Goal: Task Accomplishment & Management: Manage account settings

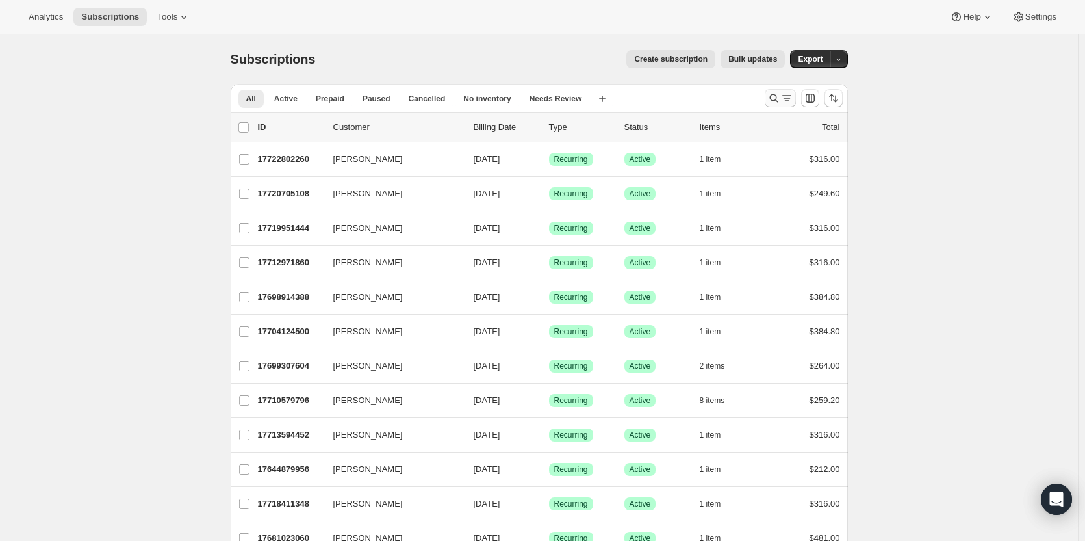
click at [786, 96] on icon "Search and filter results" at bounding box center [786, 98] width 13 height 13
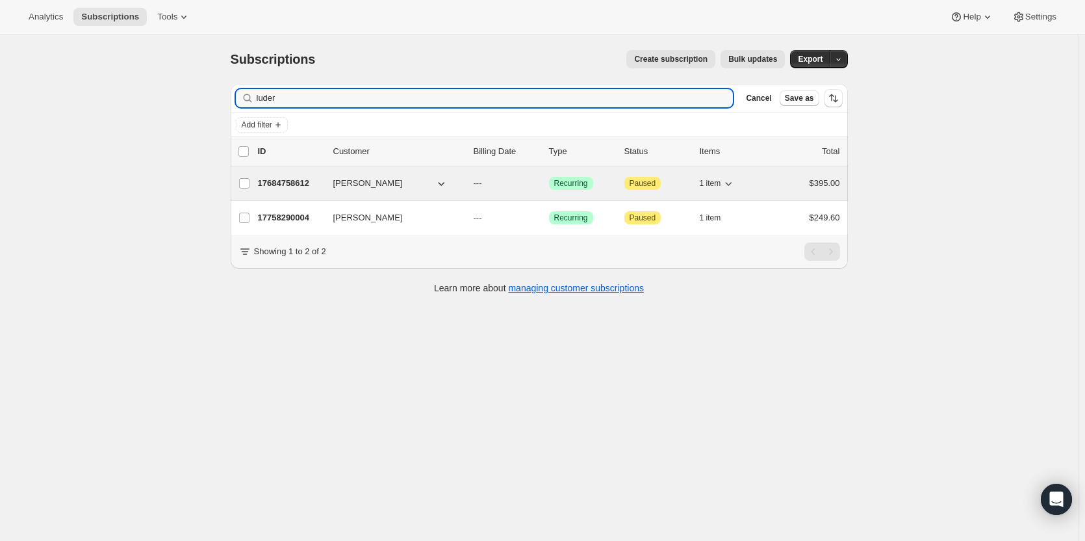
type input "luder"
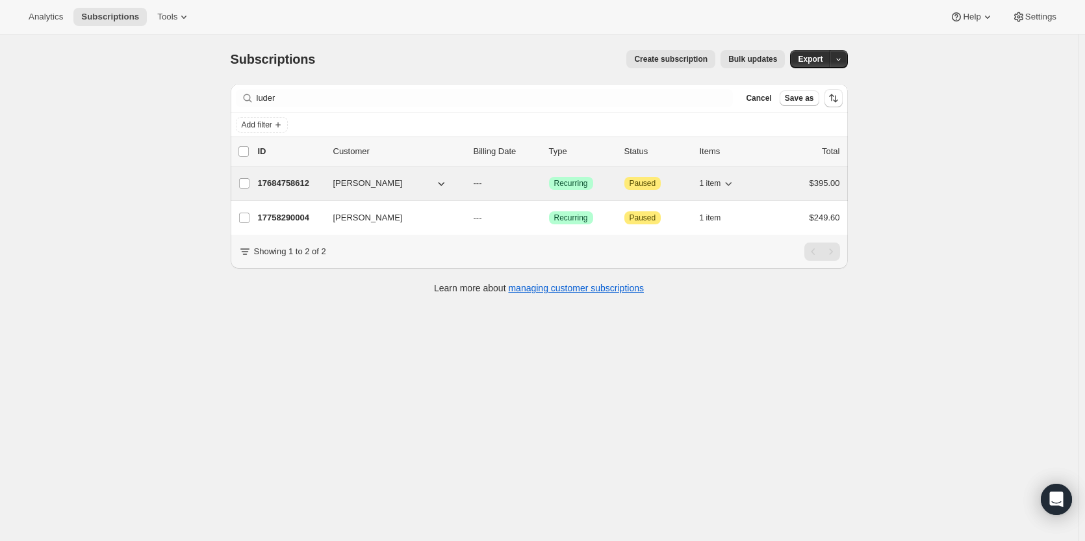
click at [305, 183] on p "17684758612" at bounding box center [290, 183] width 65 height 13
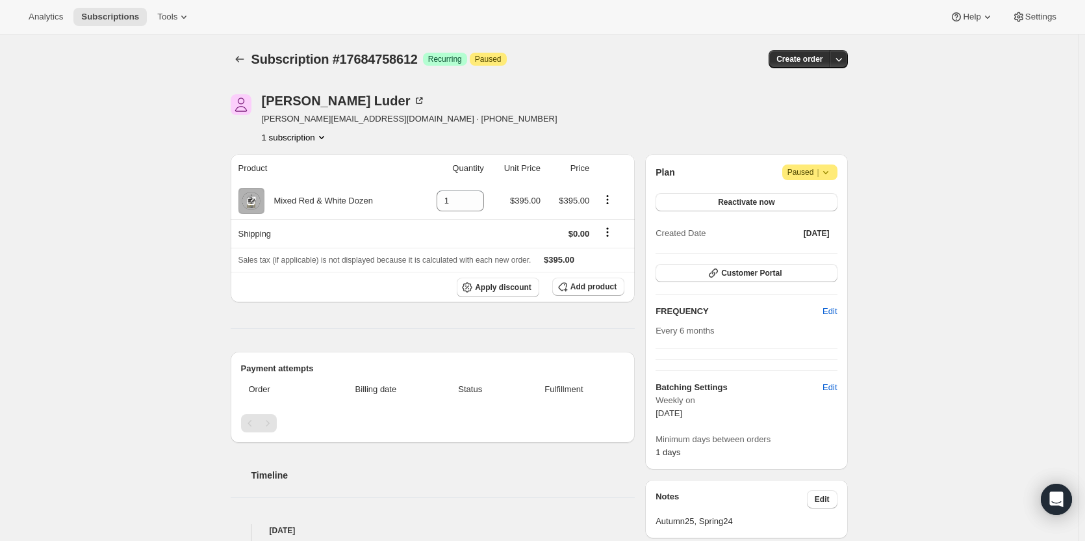
click at [592, 116] on div "Philippe Luder philippe@audiodynamics.com.au · +61418312102 1 subscription" at bounding box center [447, 118] width 432 height 49
click at [584, 290] on span "Add product" at bounding box center [594, 286] width 46 height 10
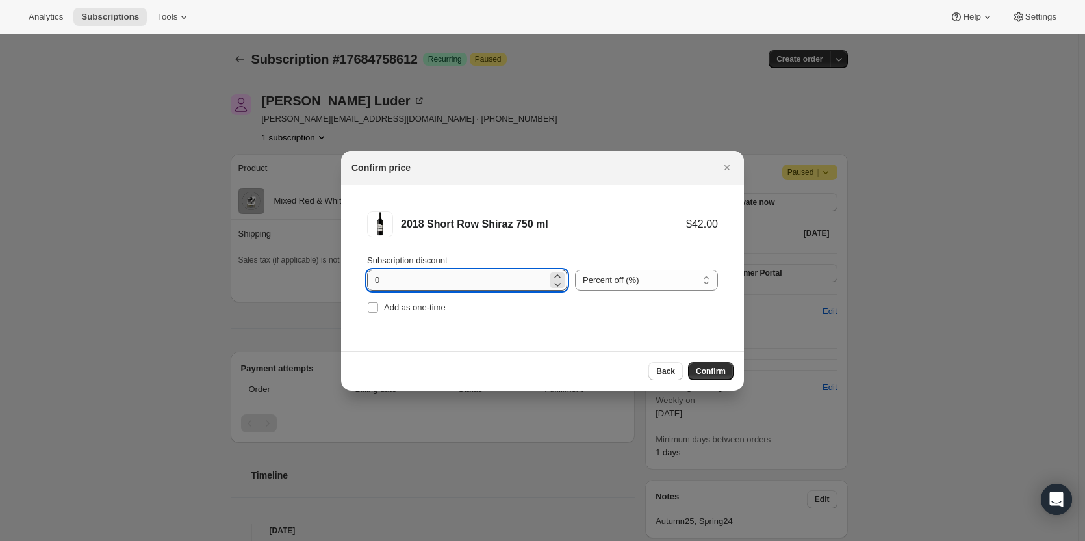
click at [413, 274] on input "0" at bounding box center [457, 280] width 181 height 21
click at [701, 378] on button "Confirm" at bounding box center [710, 371] width 45 height 18
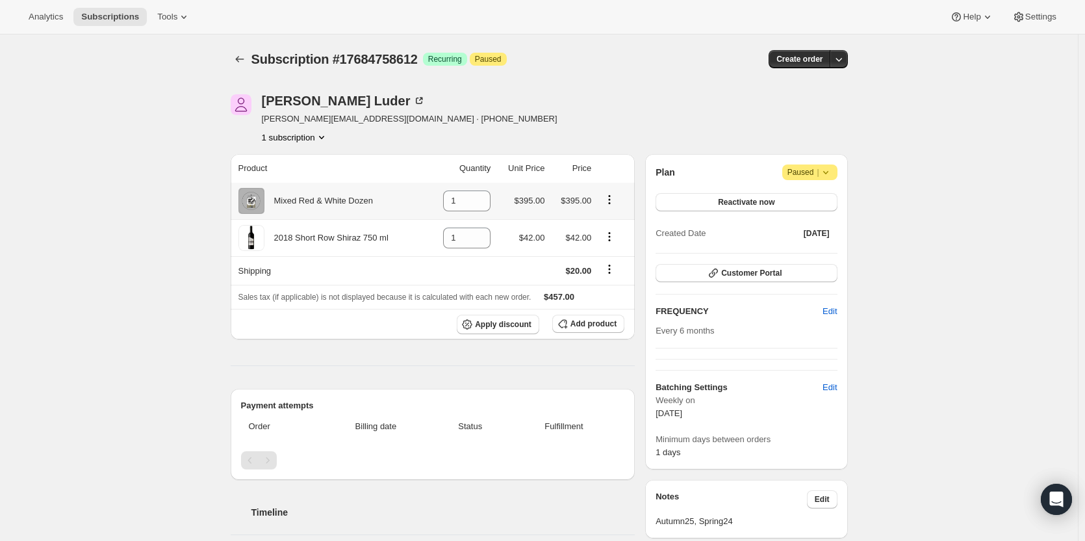
click at [614, 198] on icon "Product actions" at bounding box center [609, 199] width 13 height 13
click at [470, 210] on input "1" at bounding box center [457, 200] width 28 height 21
drag, startPoint x: 457, startPoint y: 202, endPoint x: 375, endPoint y: 194, distance: 82.3
click at [390, 199] on tr "Mixed Red & White Dozen 1 $395.00 $395.00" at bounding box center [433, 201] width 405 height 36
type input "0"
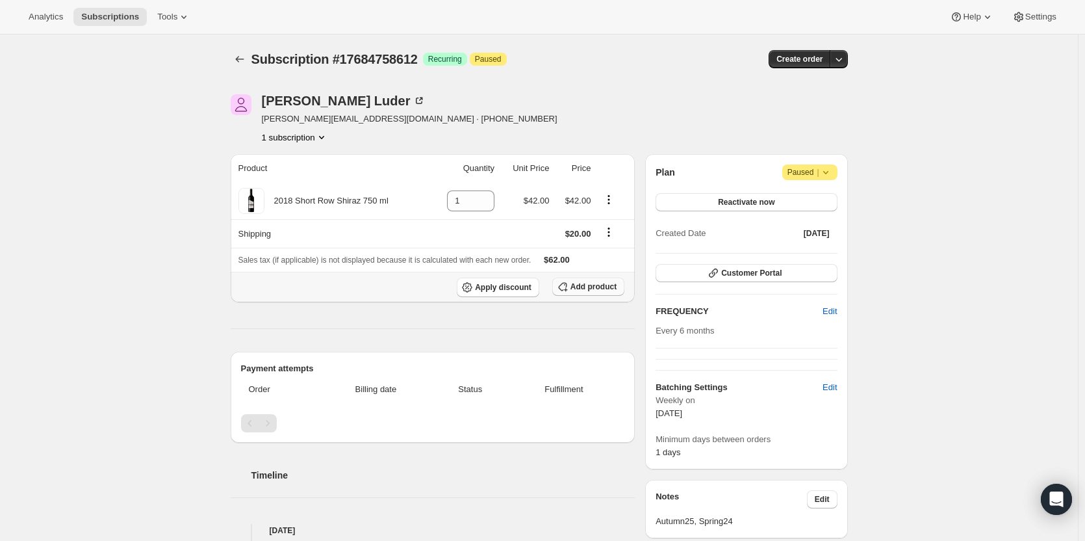
click at [584, 283] on span "Add product" at bounding box center [594, 286] width 46 height 10
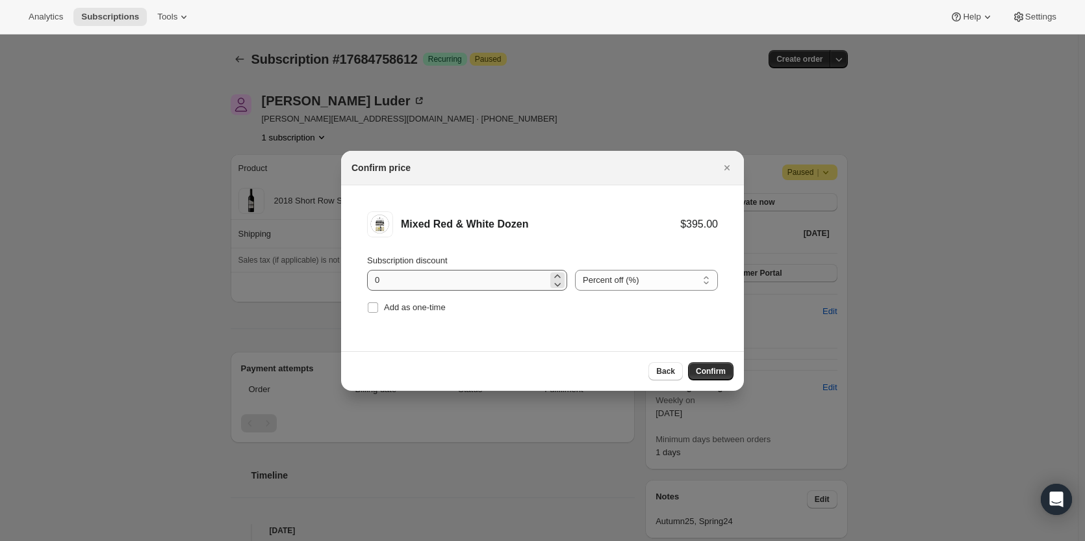
drag, startPoint x: 708, startPoint y: 372, endPoint x: 426, endPoint y: 277, distance: 296.9
click at [404, 281] on div "Confirm price Mixed Red & White Dozen $395.00 Subscription discount 0 Percent o…" at bounding box center [542, 271] width 403 height 240
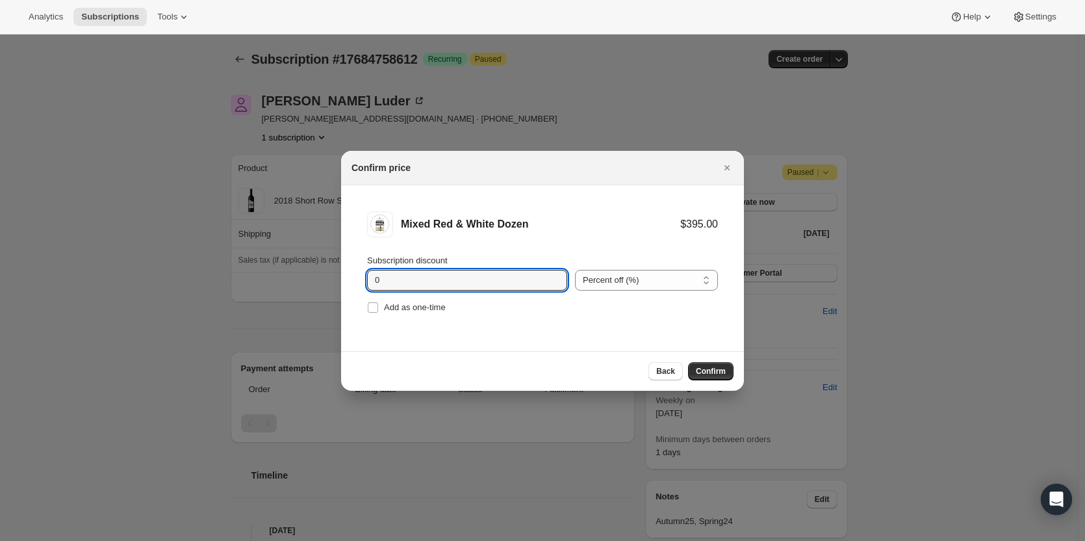
drag, startPoint x: 409, startPoint y: 277, endPoint x: 306, endPoint y: 262, distance: 103.9
type input "20"
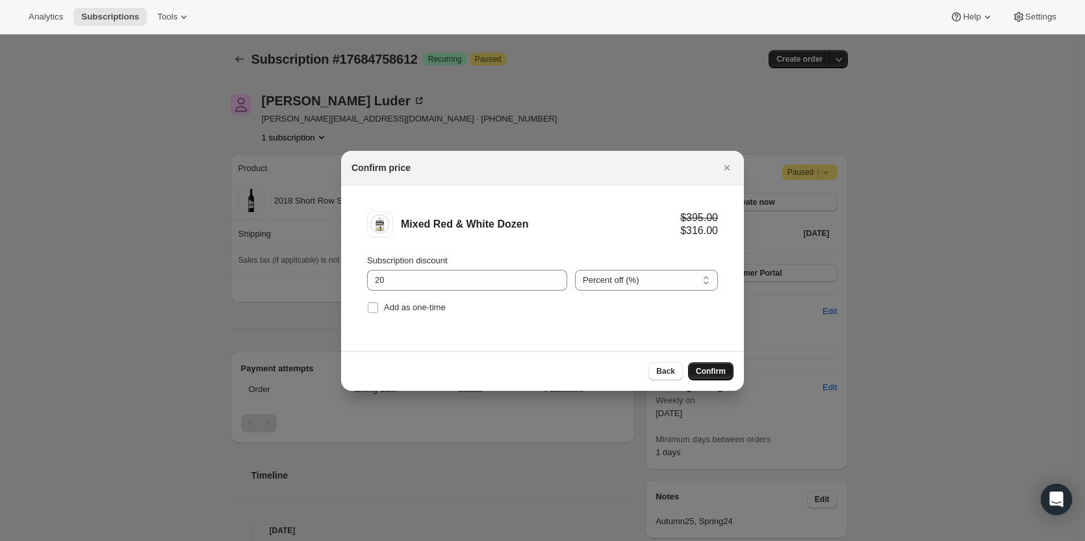
click at [719, 370] on span "Confirm" at bounding box center [711, 371] width 30 height 10
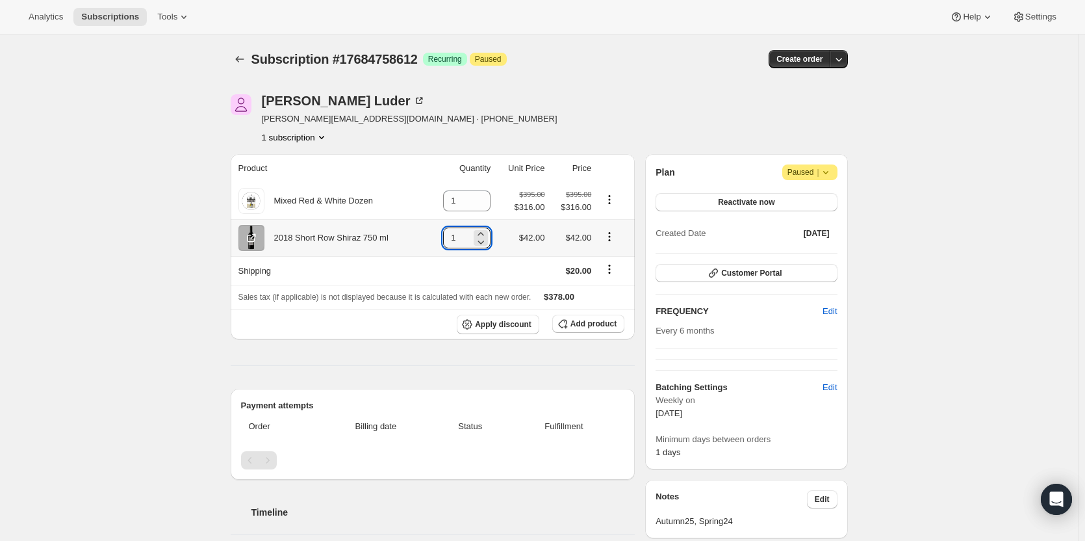
drag, startPoint x: 466, startPoint y: 240, endPoint x: 417, endPoint y: 233, distance: 49.9
click at [420, 234] on tr "2018 Short Row Shiraz 750 ml 1 $42.00 $42.00" at bounding box center [433, 237] width 405 height 37
type input "0"
